Goal: Information Seeking & Learning: Check status

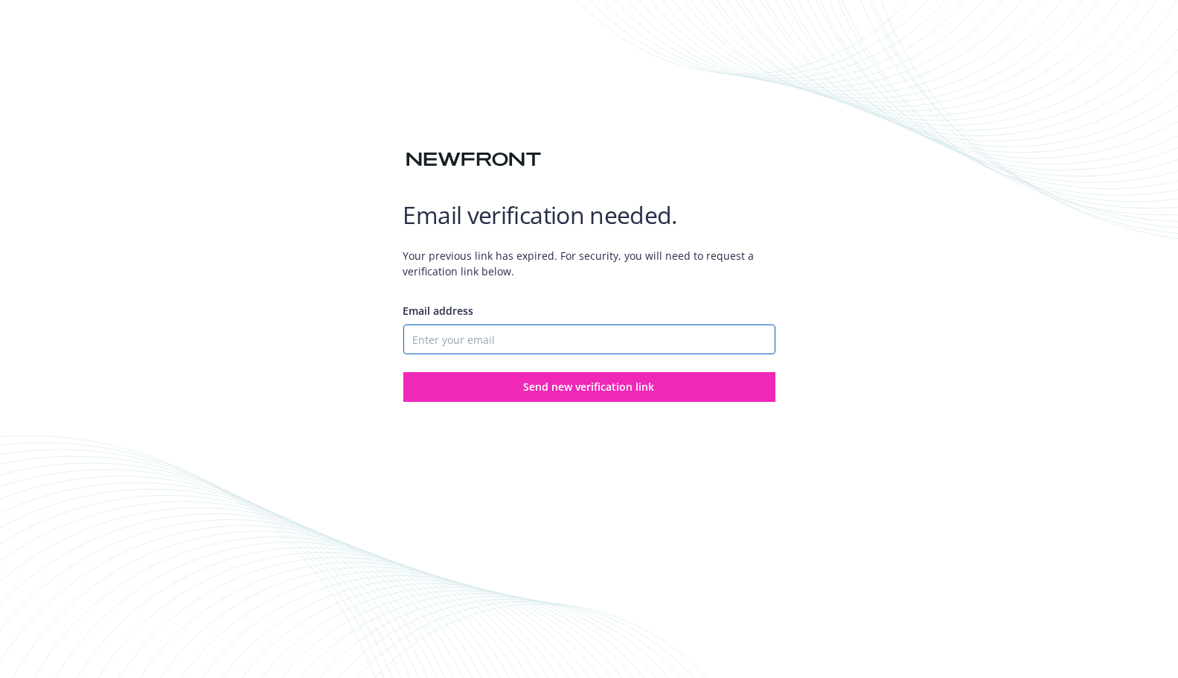
click at [495, 341] on input "Email address" at bounding box center [589, 339] width 372 height 30
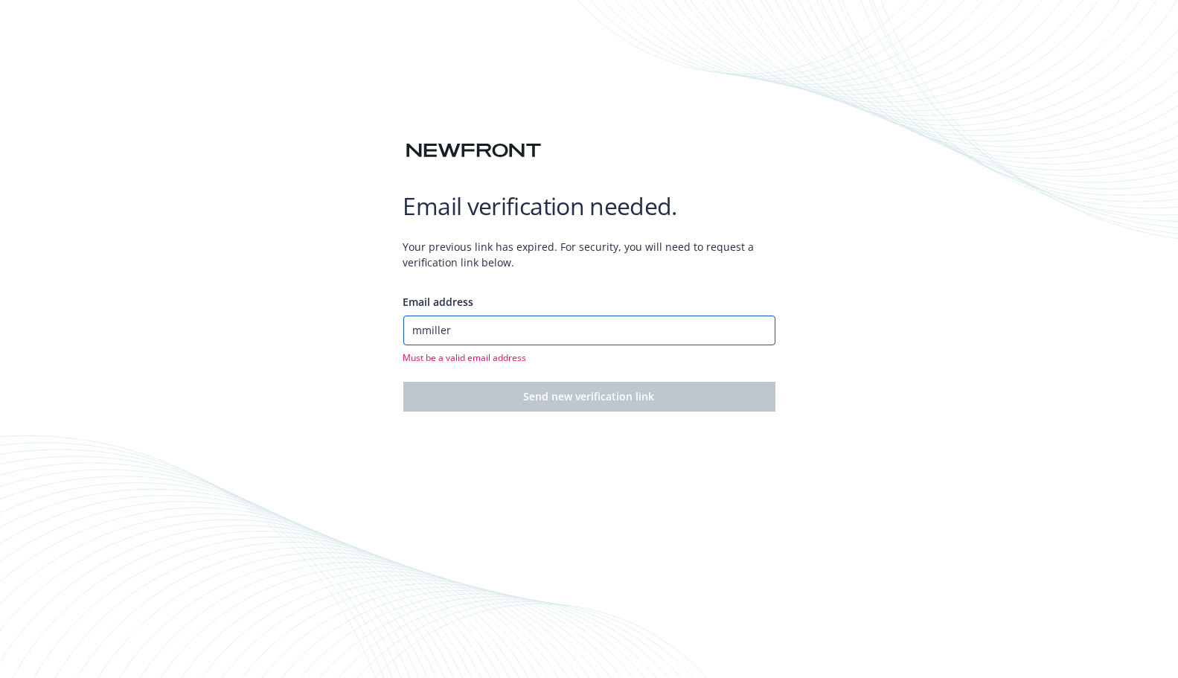
type input "[EMAIL_ADDRESS][DOMAIN_NAME]"
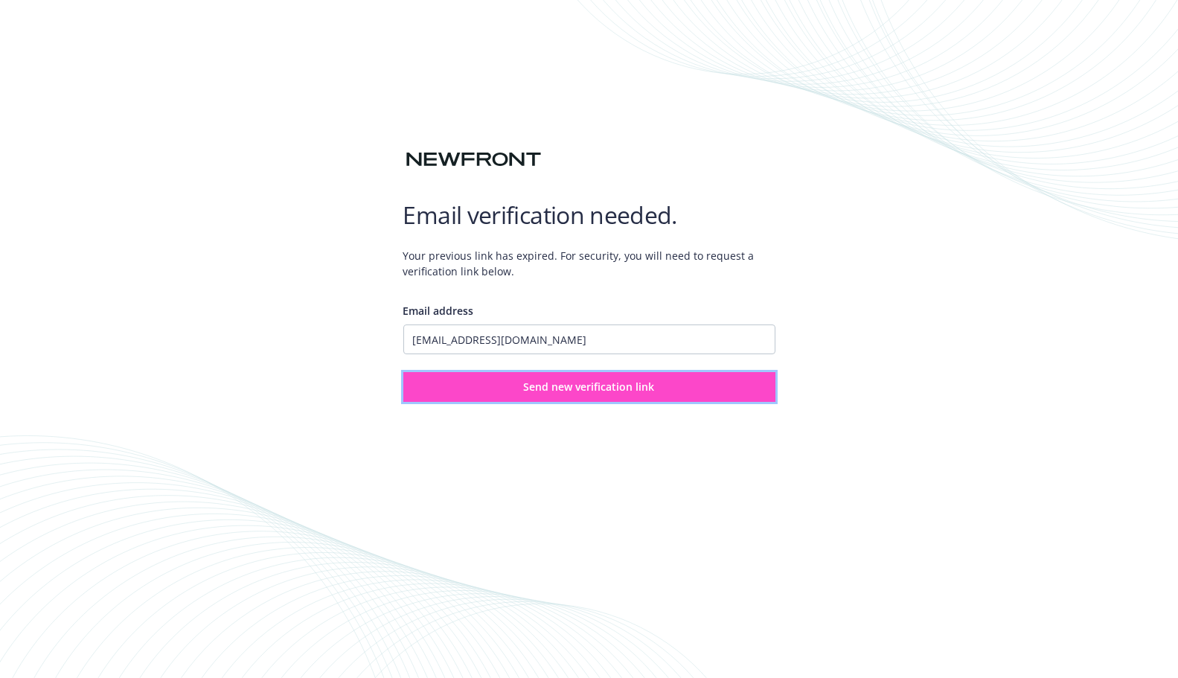
click at [547, 394] on button "Send new verification link" at bounding box center [589, 387] width 372 height 30
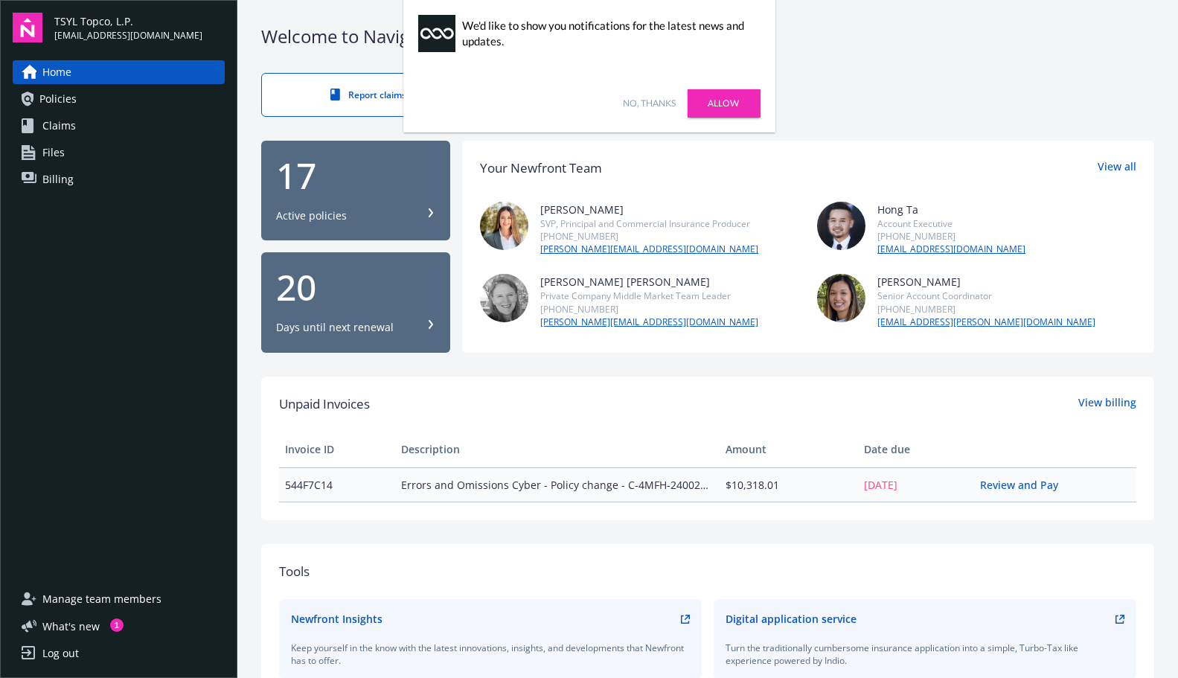
click at [646, 103] on link "No, thanks" at bounding box center [650, 103] width 53 height 13
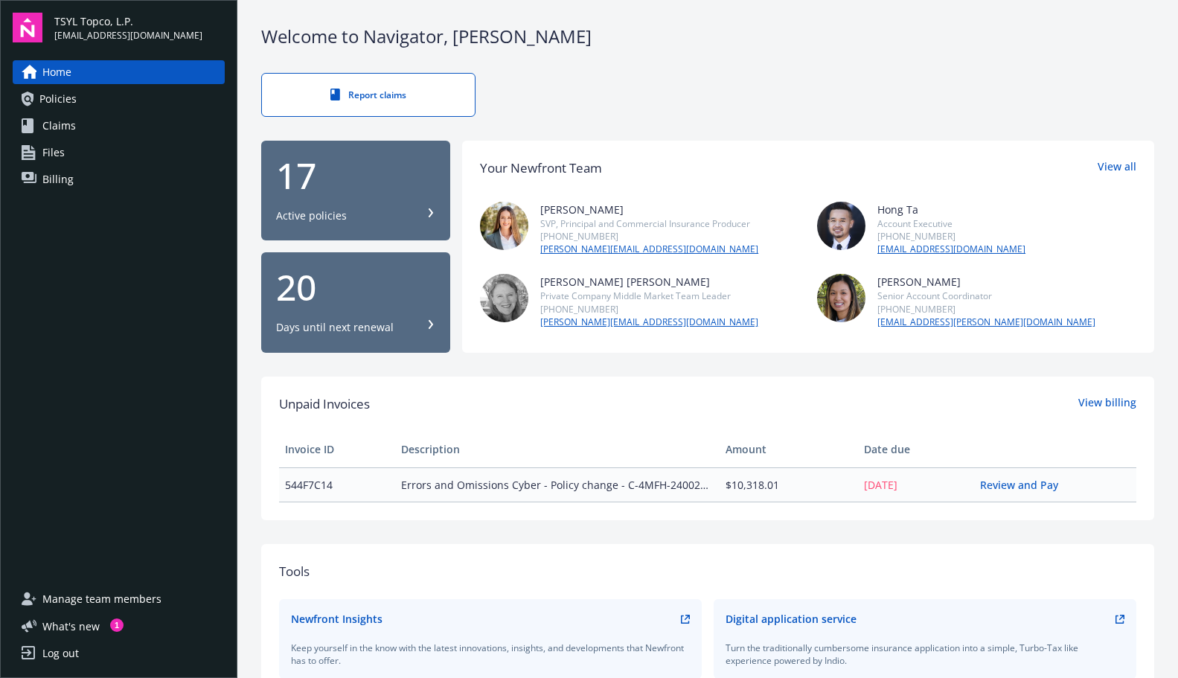
click at [322, 298] on div "20" at bounding box center [355, 287] width 159 height 36
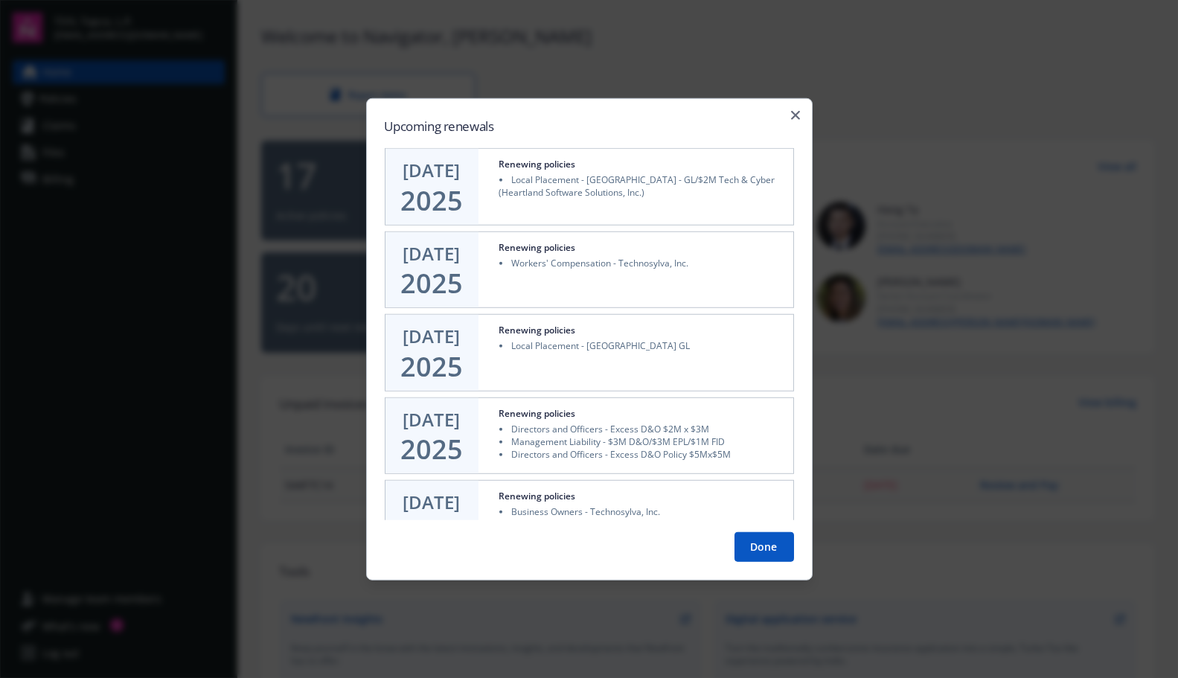
click at [909, 59] on div at bounding box center [589, 339] width 1178 height 678
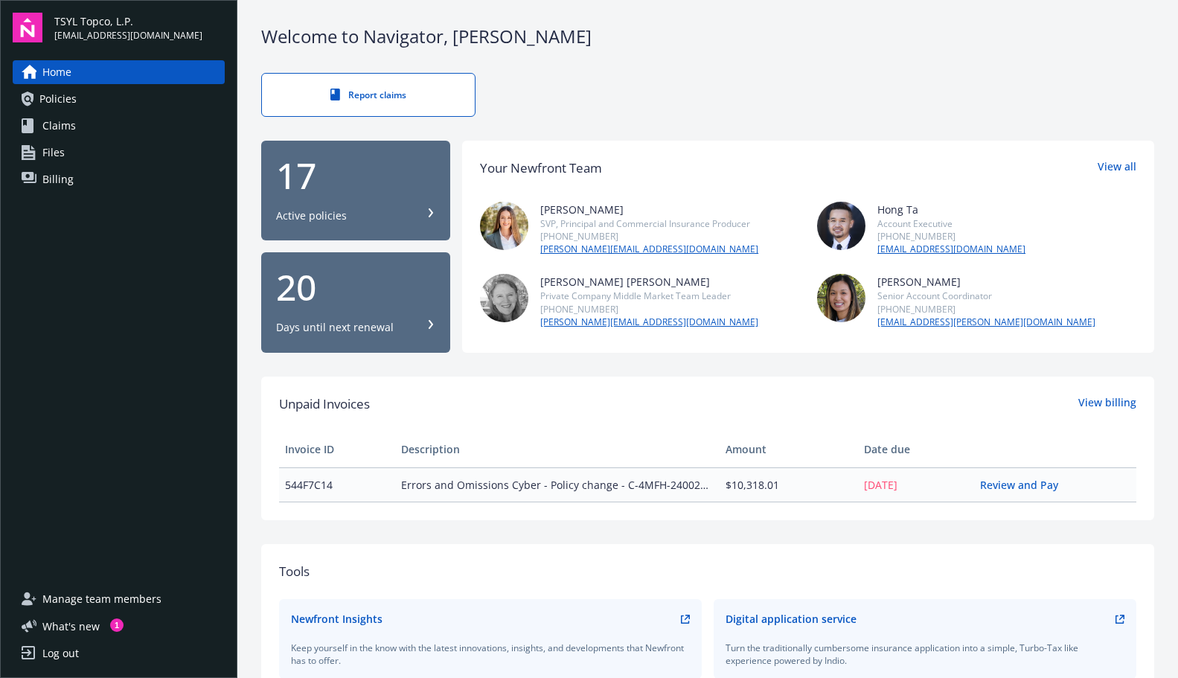
click at [306, 187] on div "17" at bounding box center [355, 176] width 159 height 36
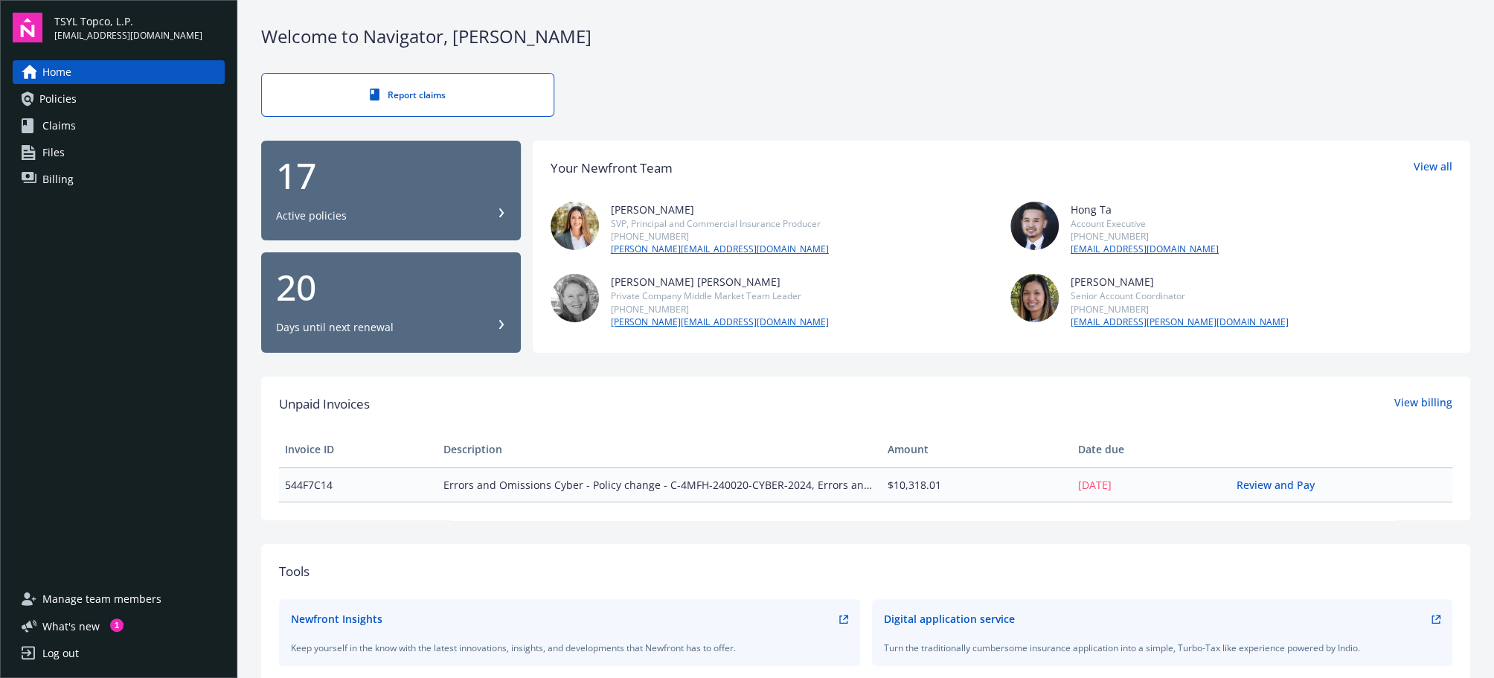
click at [326, 13] on div "Welcome to Navigator , Melissa Report claims 17 Active policies 20 Days until n…" at bounding box center [865, 514] width 1257 height 1029
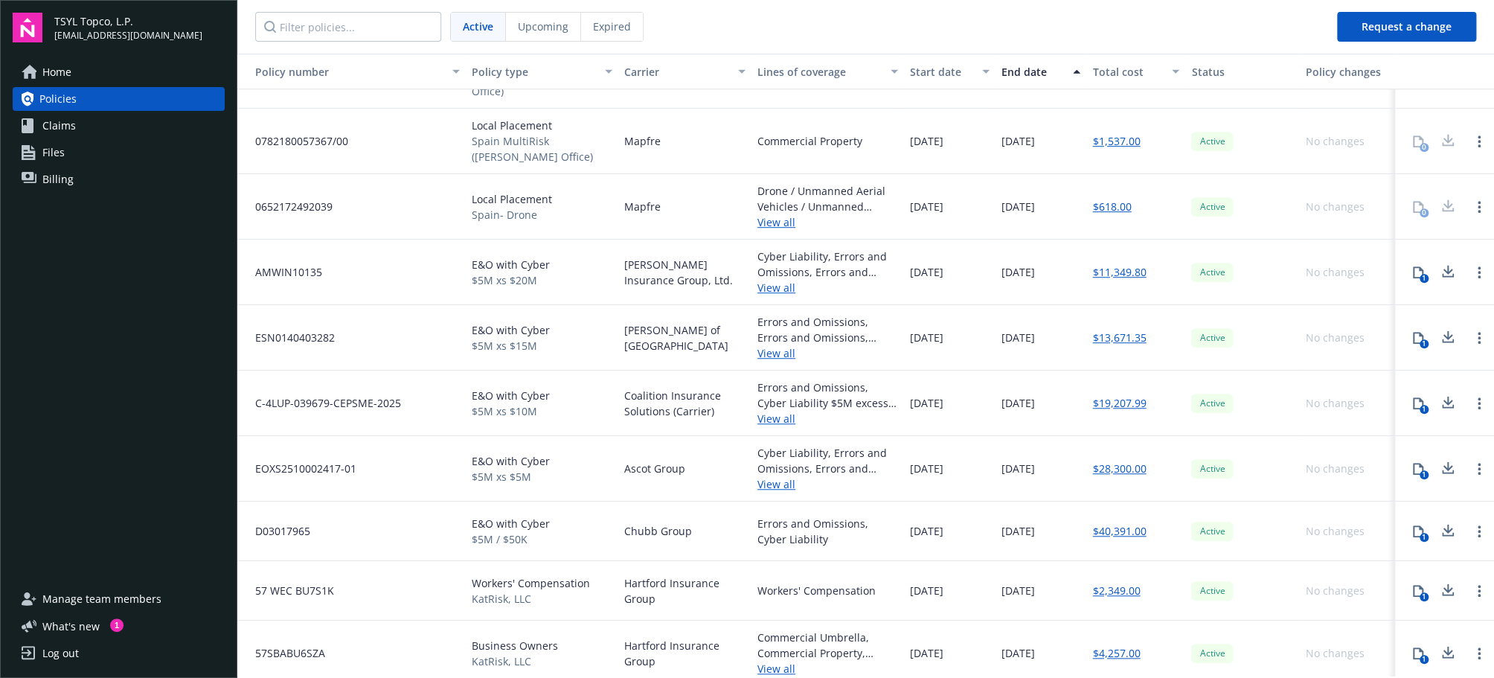
scroll to position [473, 0]
click at [781, 473] on link "View all" at bounding box center [828, 481] width 141 height 16
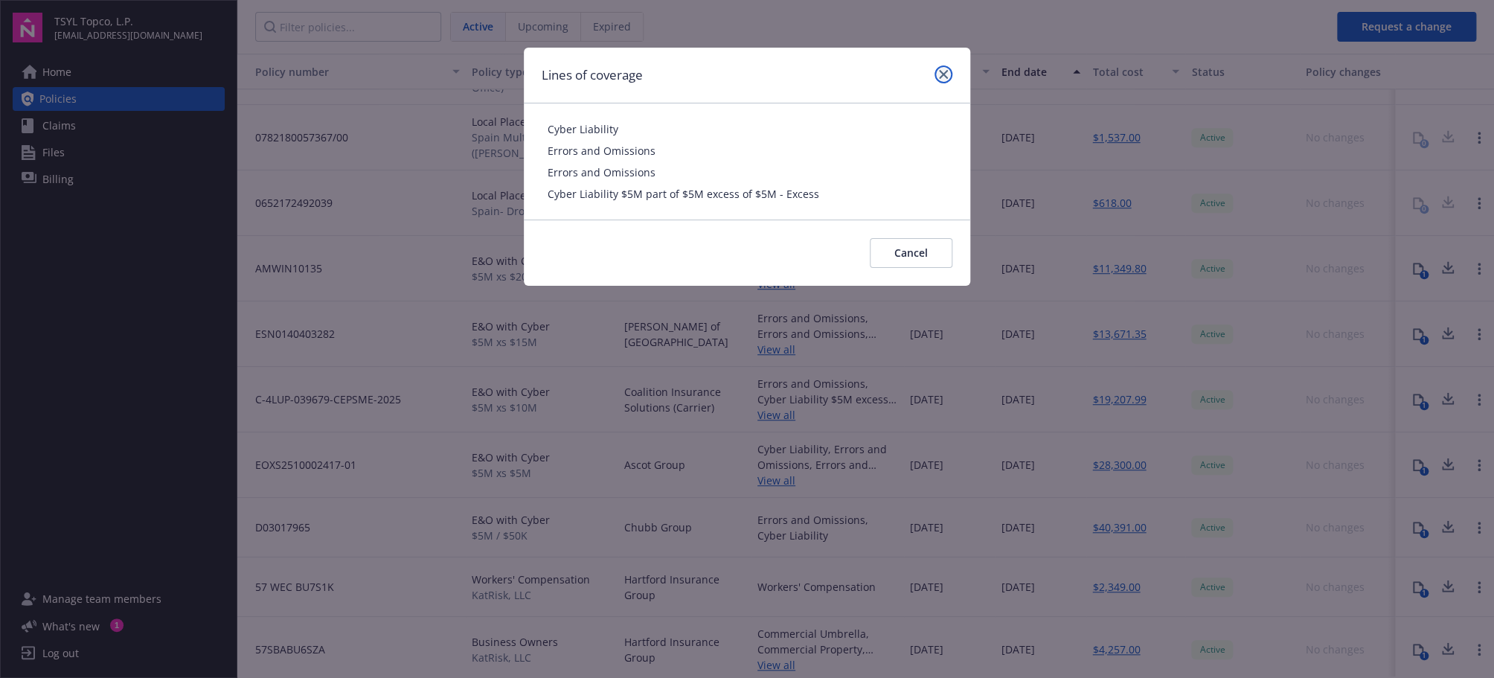
click at [942, 78] on icon "close" at bounding box center [943, 74] width 9 height 9
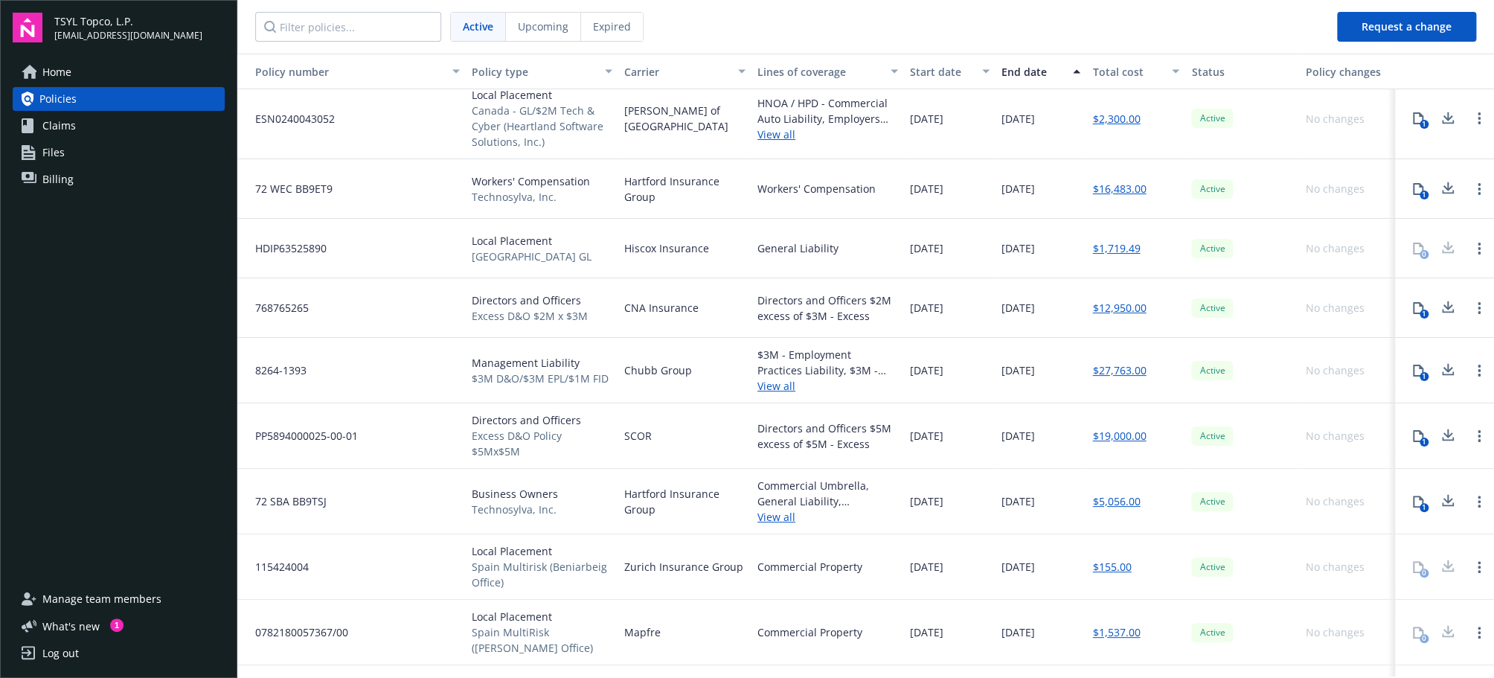
scroll to position [0, 0]
